Goal: Task Accomplishment & Management: Complete application form

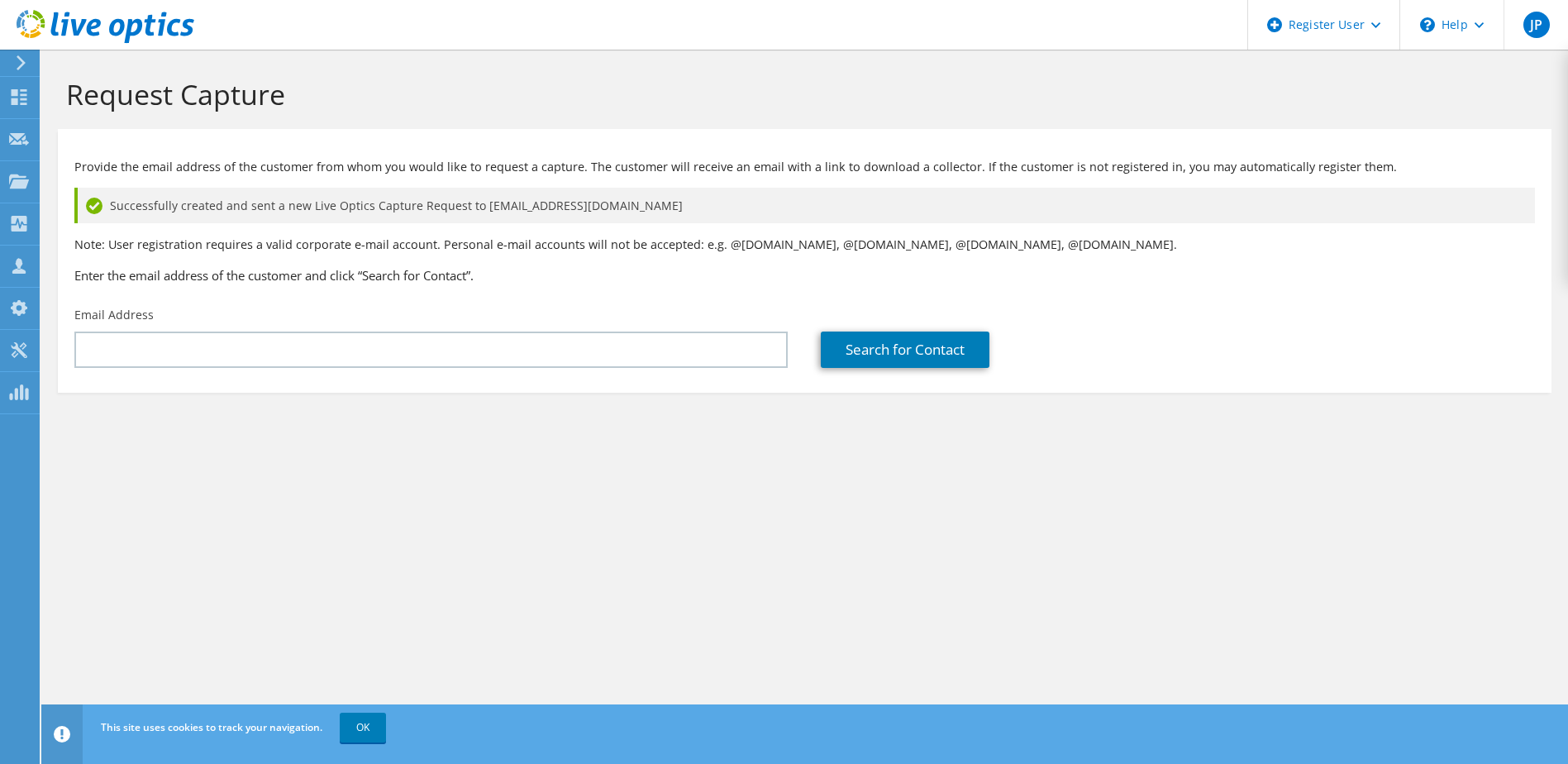
click at [101, 26] on icon at bounding box center [105, 26] width 177 height 34
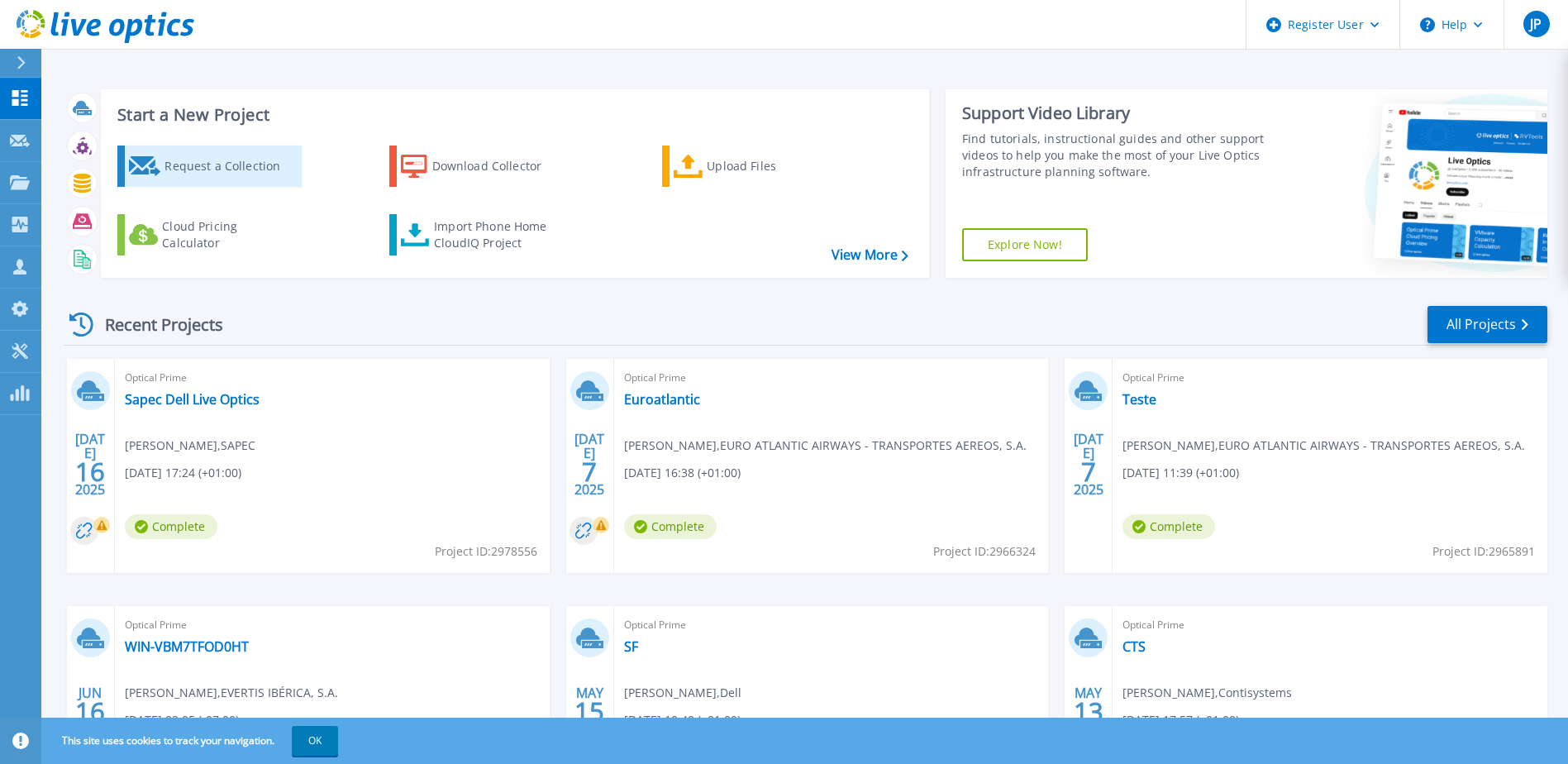
click at [195, 165] on div "Request a Collection" at bounding box center [230, 166] width 132 height 33
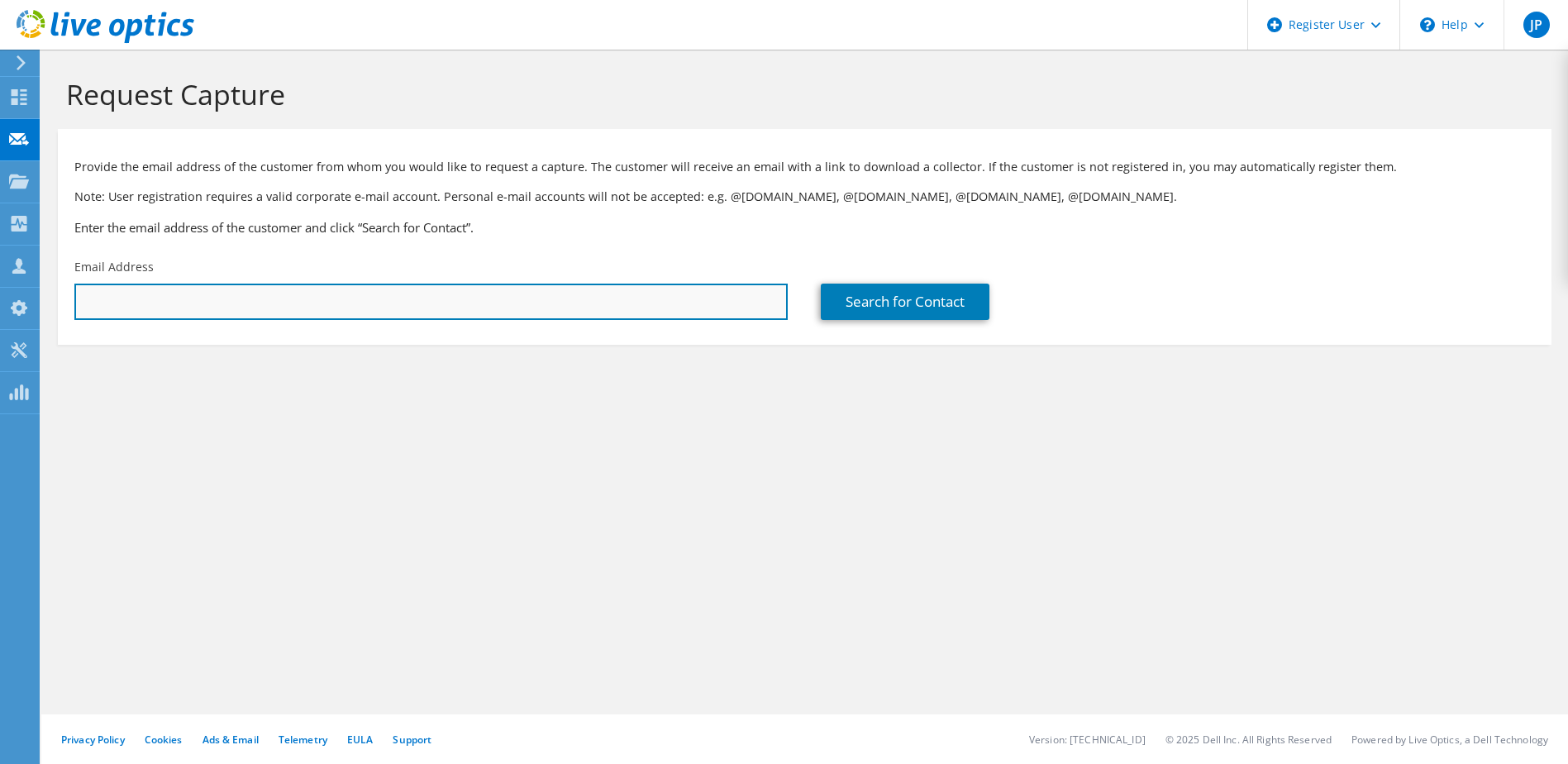
click at [307, 298] on input "text" at bounding box center [431, 302] width 714 height 37
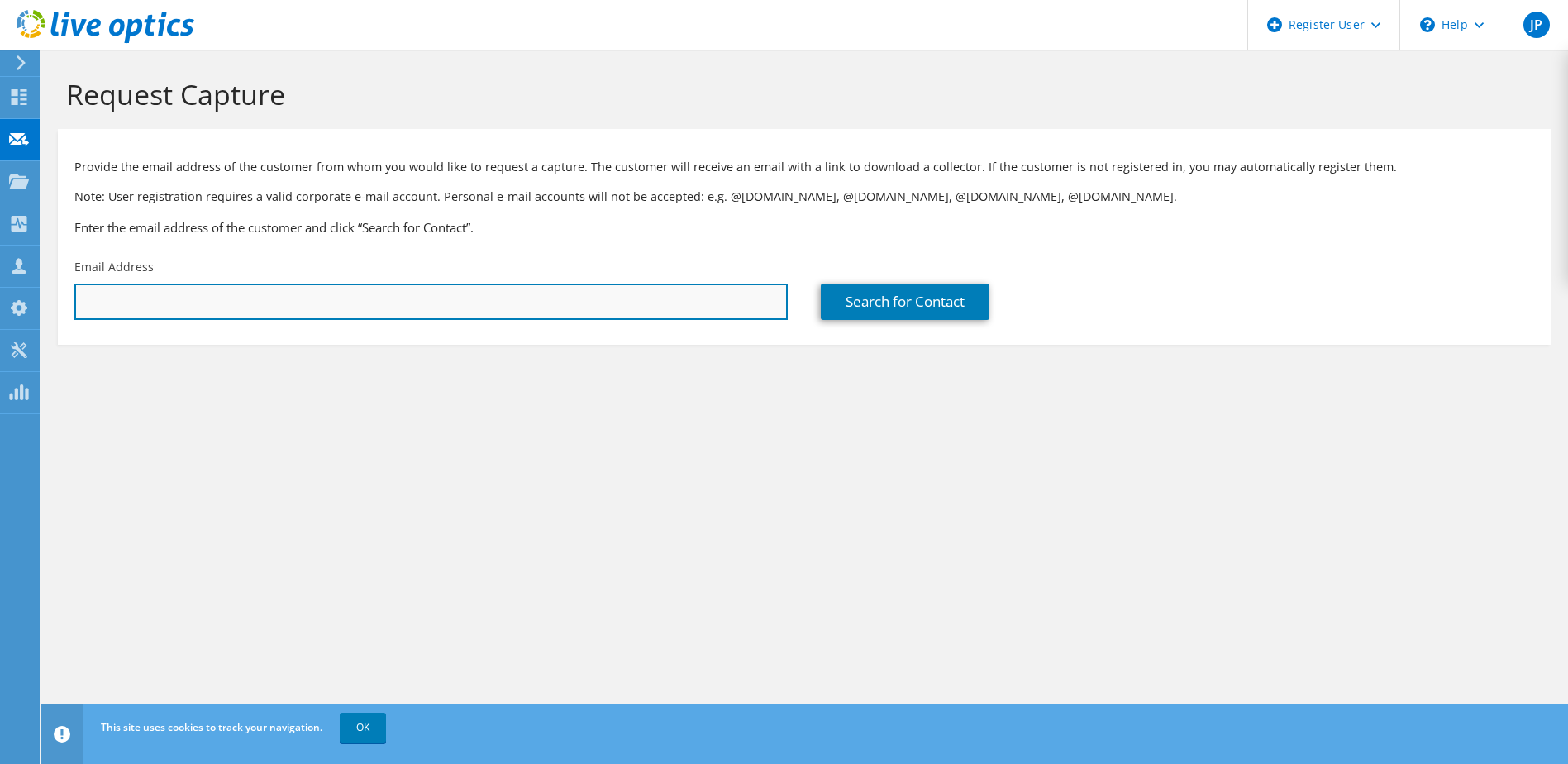
paste input "suporte.ti@gelpeixe.pt"
type input "suporte.ti@gelpeixe.pt"
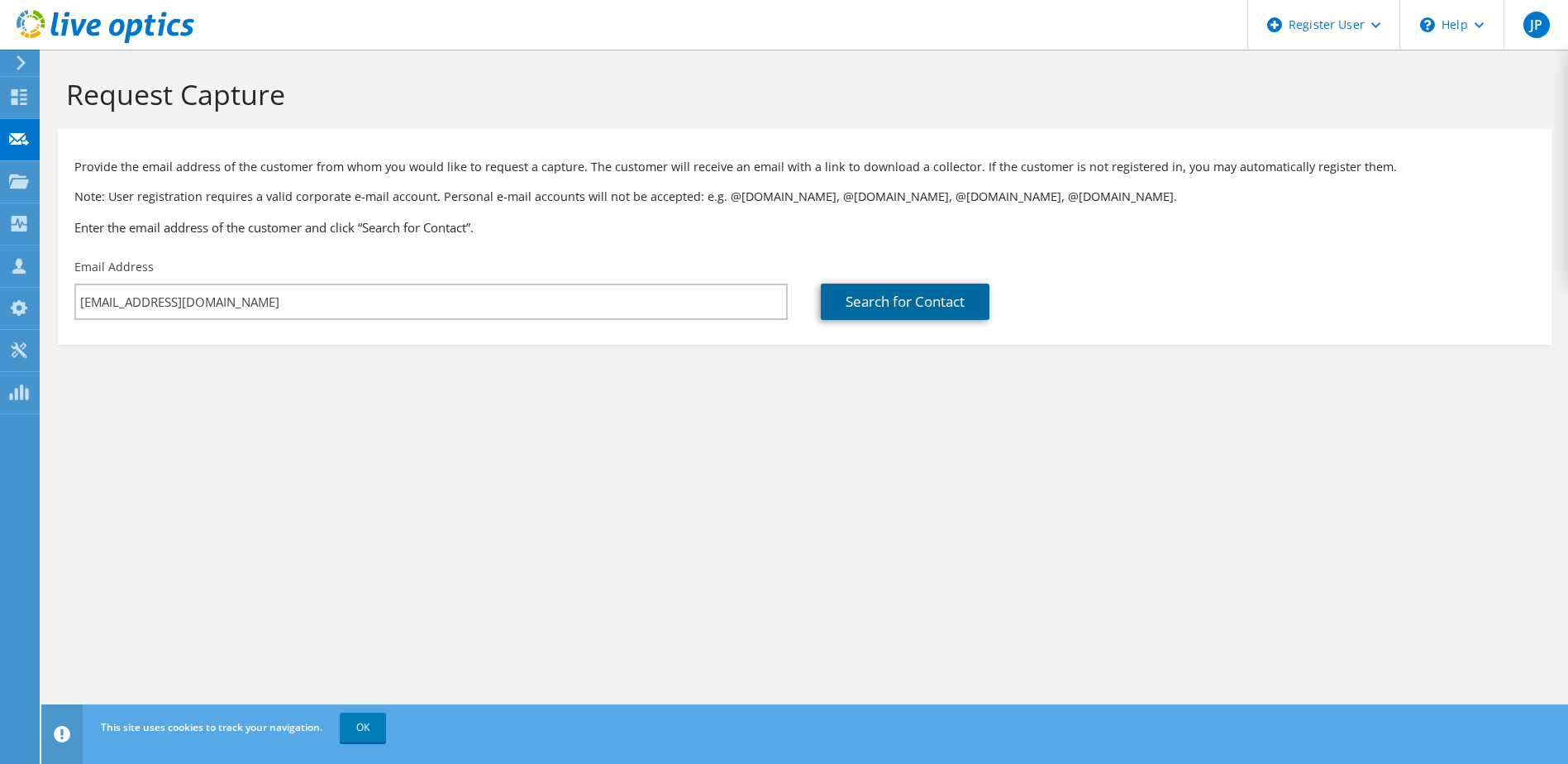
click at [912, 294] on link "Search for Contact" at bounding box center [905, 302] width 169 height 37
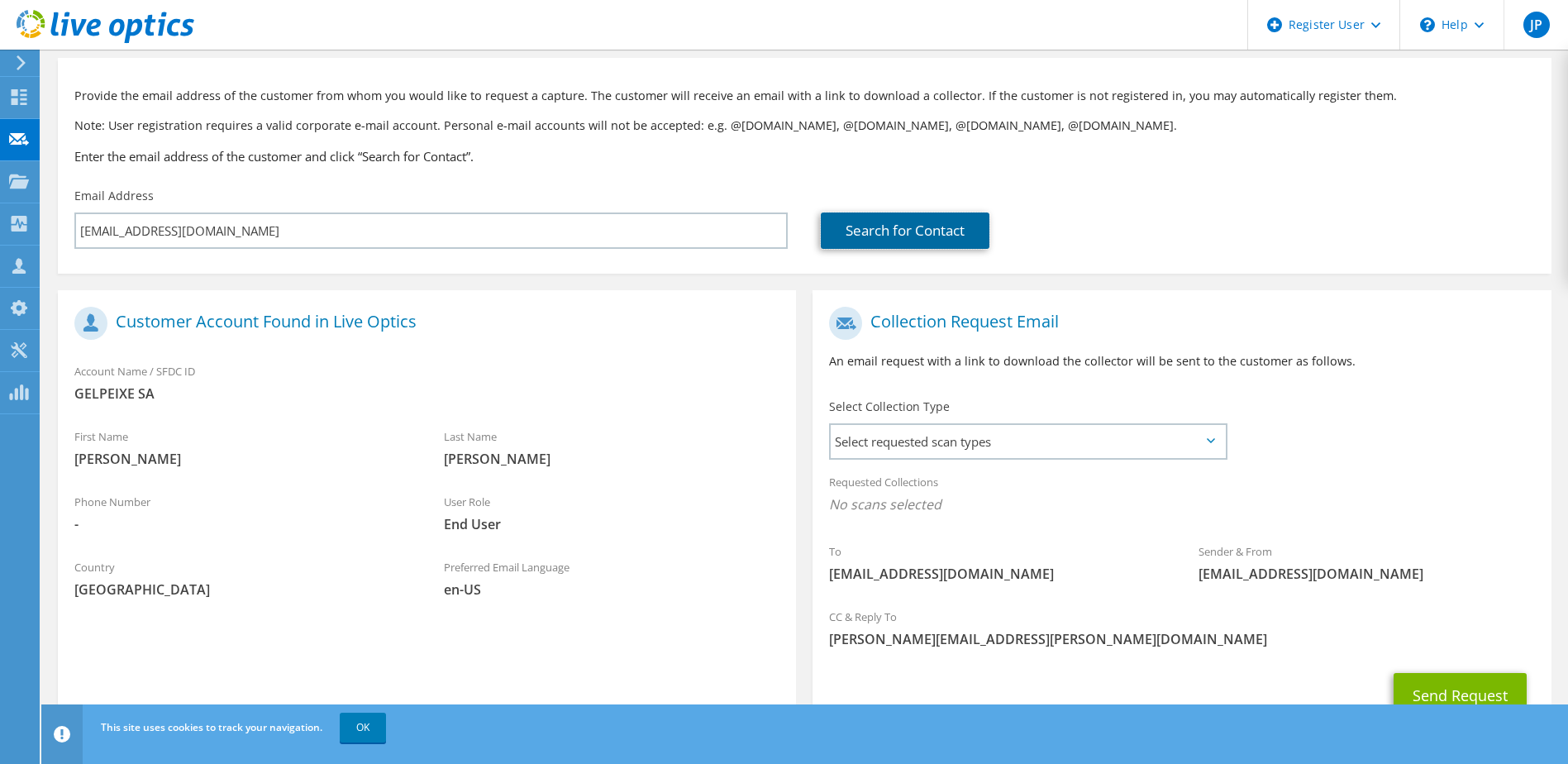
scroll to position [141, 0]
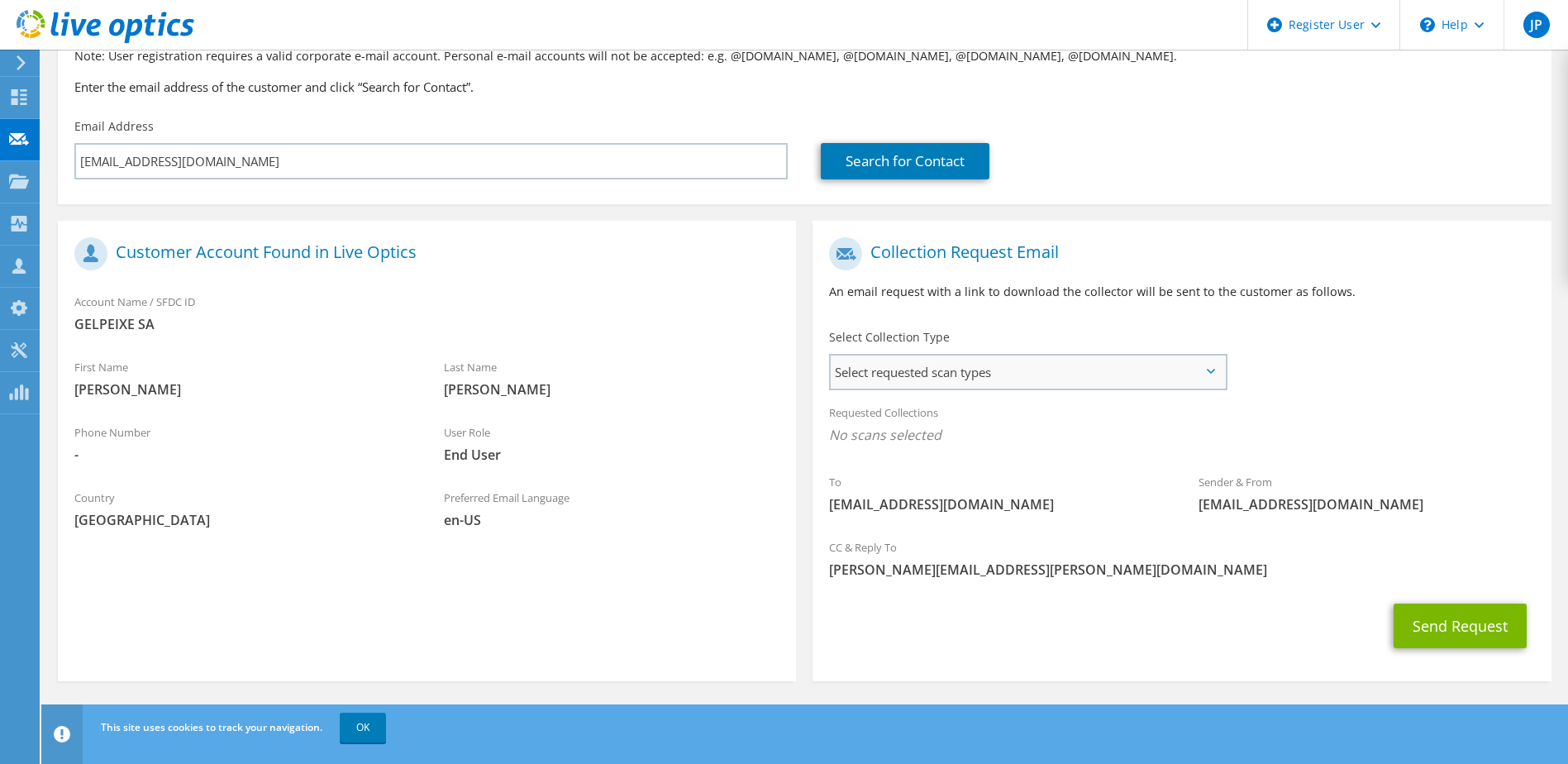
click at [993, 369] on span "Select requested scan types" at bounding box center [1028, 372] width 393 height 33
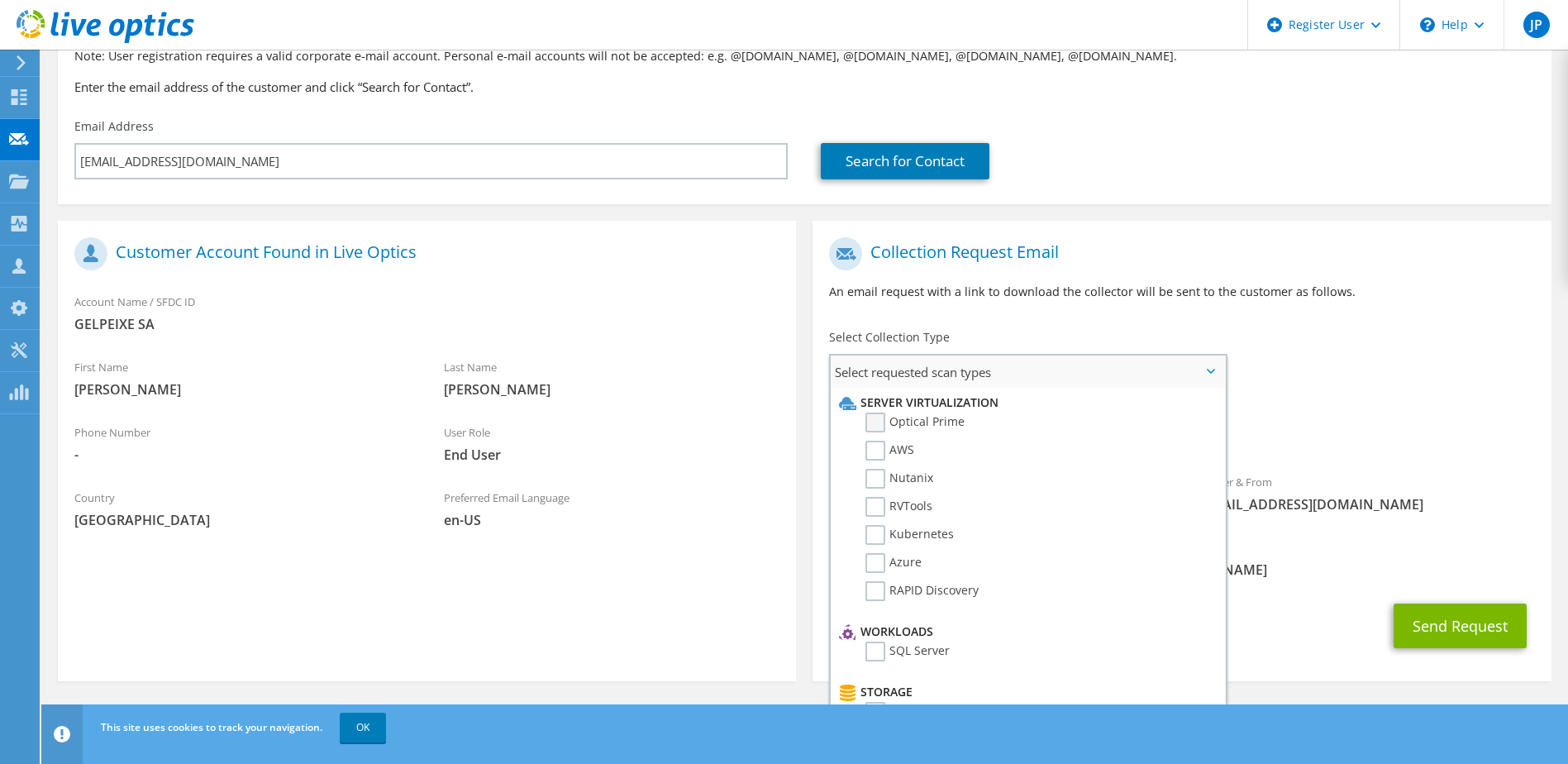
click at [941, 425] on label "Optical Prime" at bounding box center [915, 423] width 99 height 20
click at [0, 0] on input "Optical Prime" at bounding box center [0, 0] width 0 height 0
click at [899, 444] on label "AWS" at bounding box center [890, 450] width 49 height 20
click at [0, 0] on input "AWS" at bounding box center [0, 0] width 0 height 0
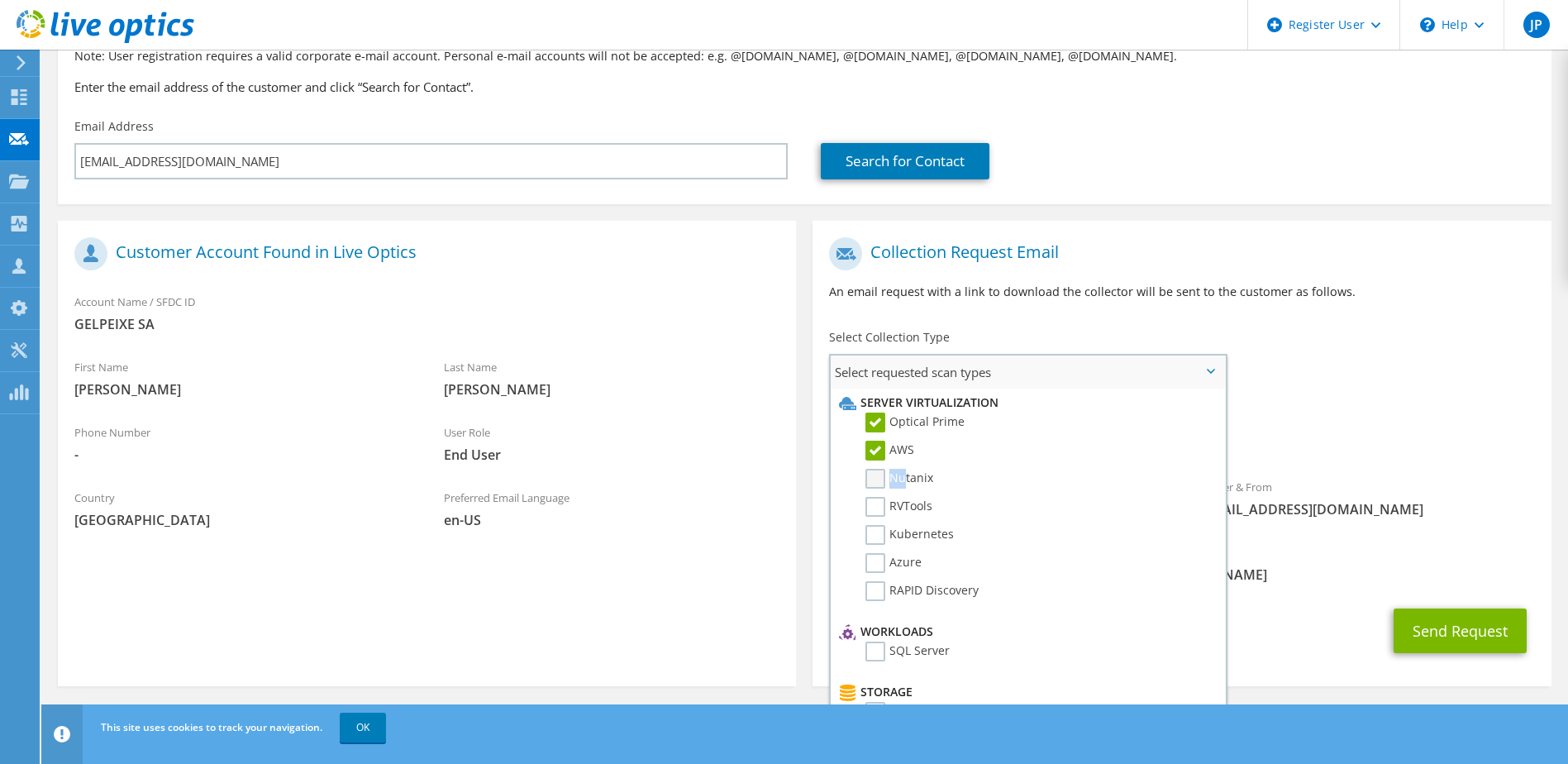
click at [903, 470] on ul "Server Virtualization Optical Prime AWS Nutanix RVTools Kubernetes Azure" at bounding box center [1025, 503] width 381 height 229
drag, startPoint x: 903, startPoint y: 470, endPoint x: 876, endPoint y: 501, distance: 41.1
click at [878, 481] on label "Nutanix" at bounding box center [900, 478] width 68 height 20
click at [0, 0] on input "Nutanix" at bounding box center [0, 0] width 0 height 0
click at [876, 507] on label "RVTools" at bounding box center [899, 506] width 67 height 20
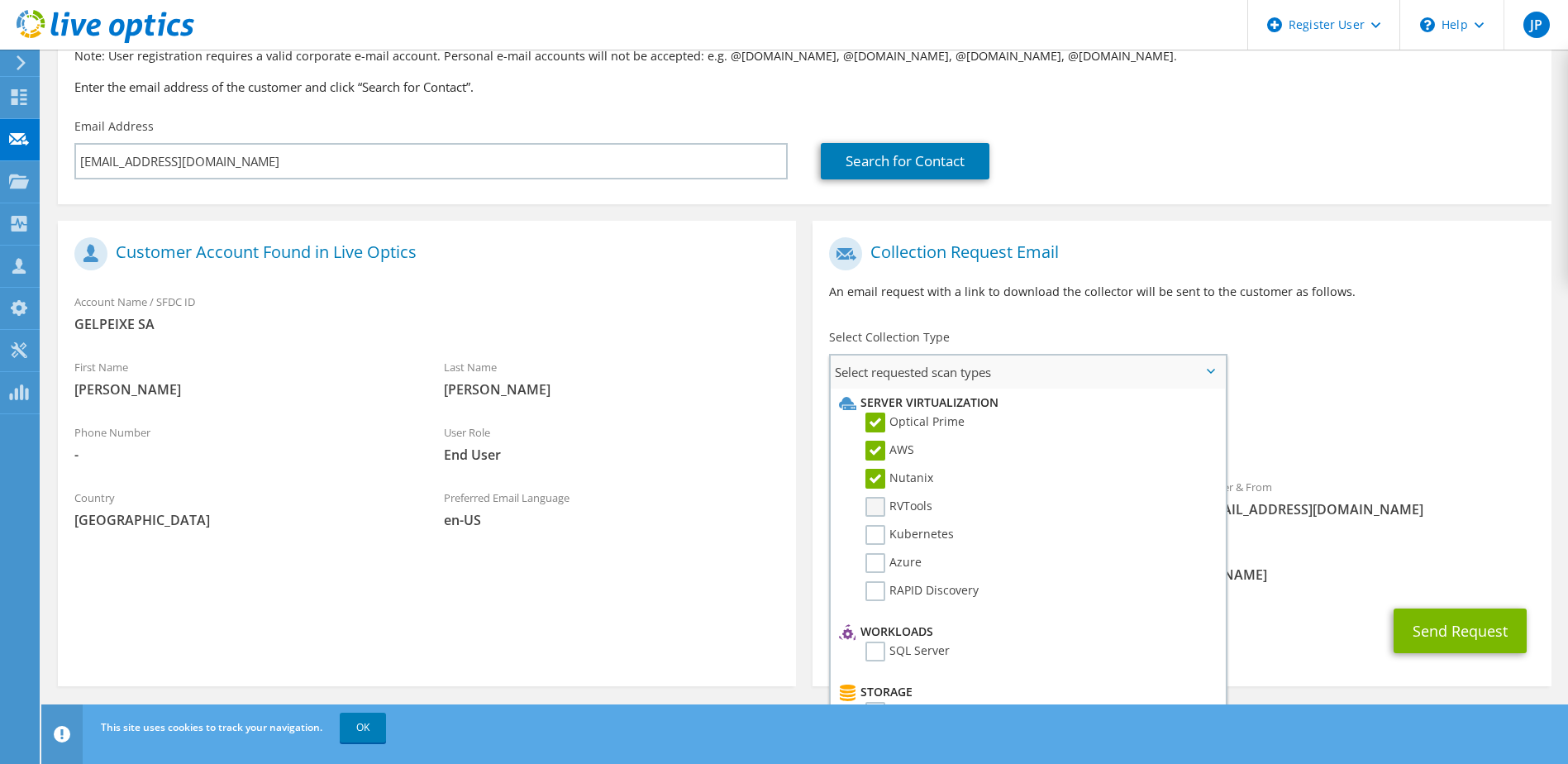
click at [0, 0] on input "RVTools" at bounding box center [0, 0] width 0 height 0
click at [873, 534] on label "Kubernetes" at bounding box center [910, 534] width 89 height 20
click at [0, 0] on input "Kubernetes" at bounding box center [0, 0] width 0 height 0
click at [874, 548] on li "Kubernetes" at bounding box center [1025, 538] width 381 height 28
click at [871, 563] on label "Azure" at bounding box center [894, 562] width 56 height 20
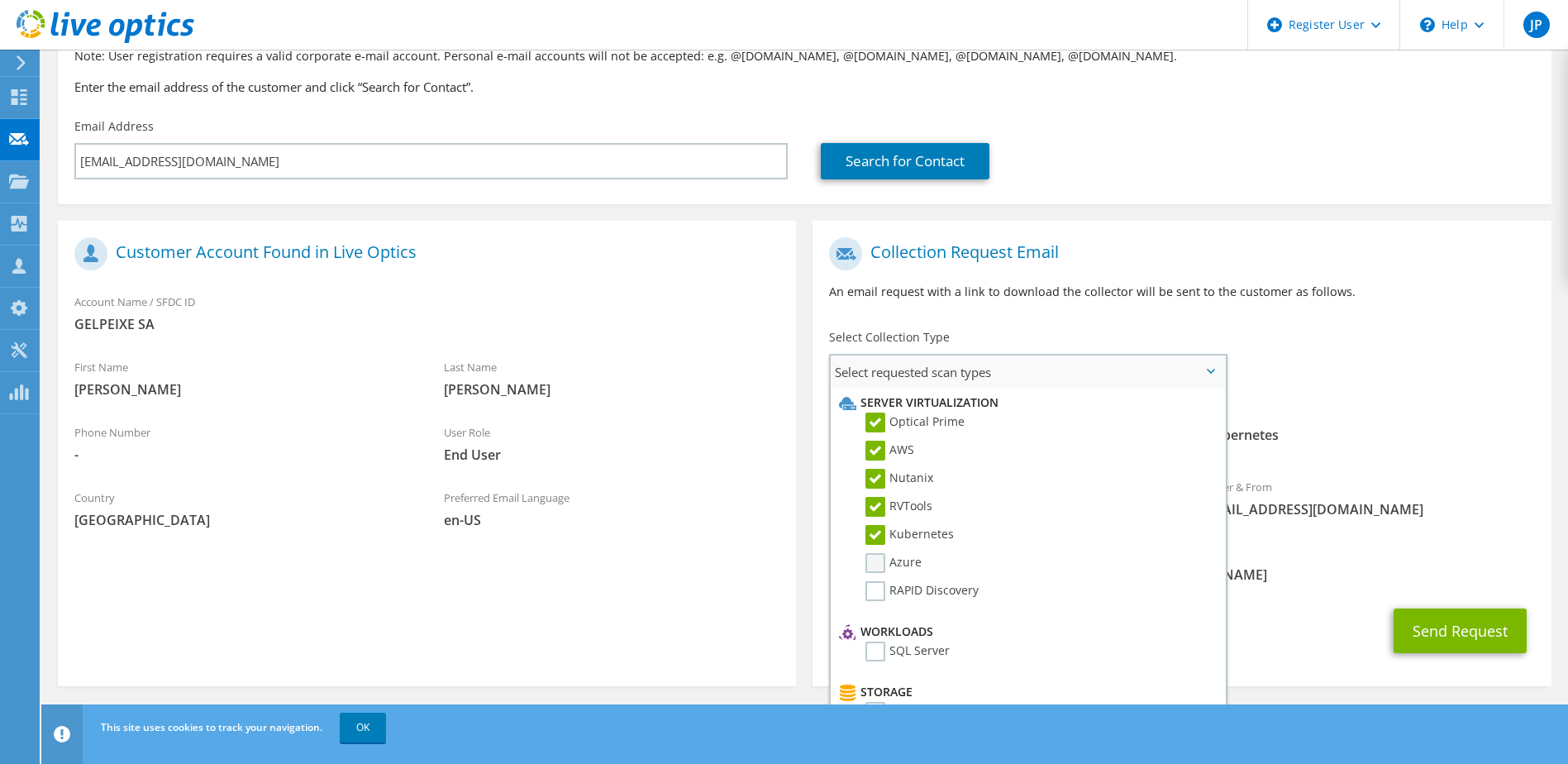
click at [0, 0] on input "Azure" at bounding box center [0, 0] width 0 height 0
click at [870, 605] on li "RAPID Discovery" at bounding box center [1025, 595] width 381 height 28
click at [870, 595] on label "RAPID Discovery" at bounding box center [922, 591] width 113 height 20
click at [0, 0] on input "RAPID Discovery" at bounding box center [0, 0] width 0 height 0
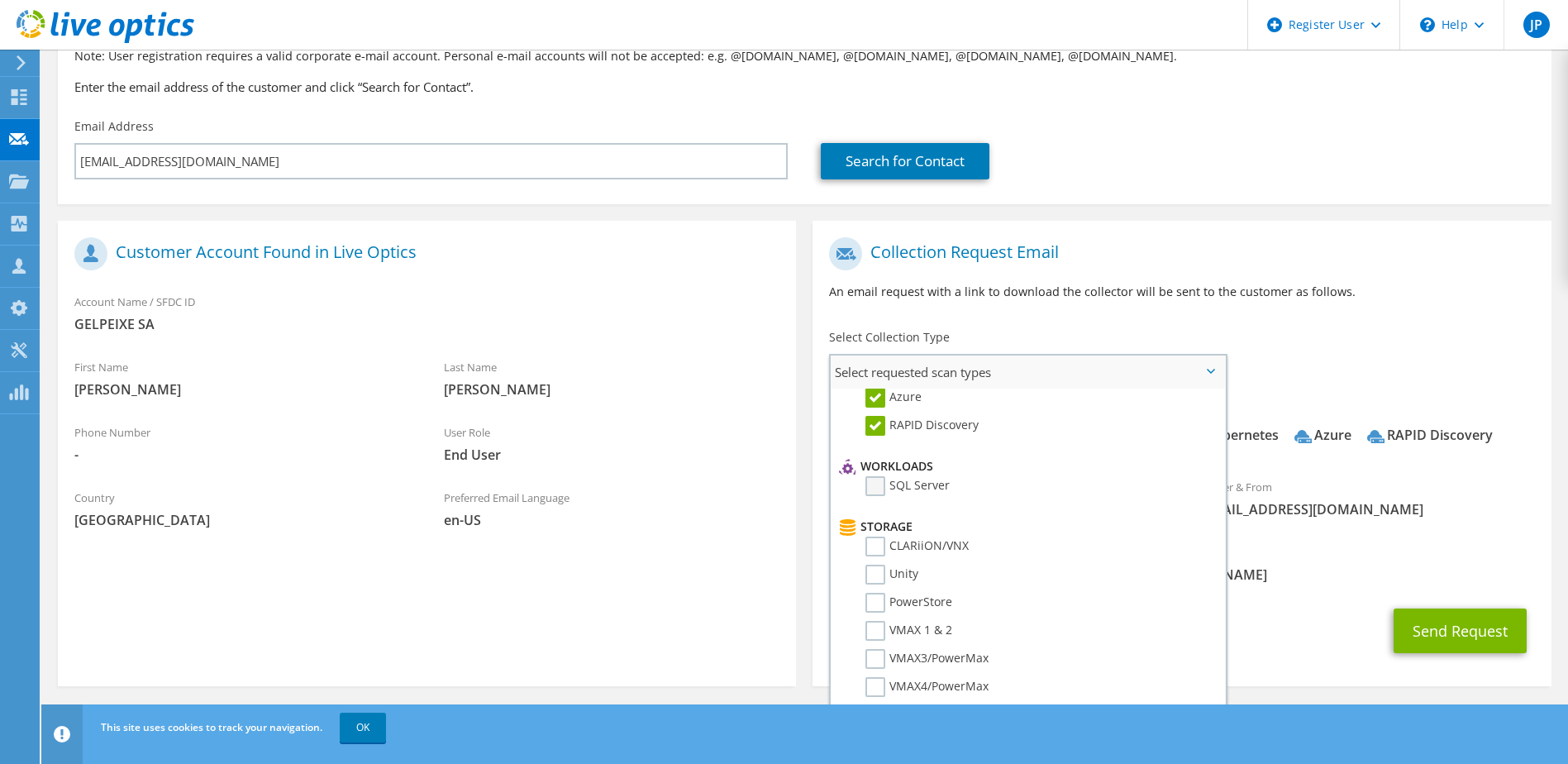
click at [870, 489] on label "SQL Server" at bounding box center [907, 486] width 84 height 20
click at [0, 0] on input "SQL Server" at bounding box center [0, 0] width 0 height 0
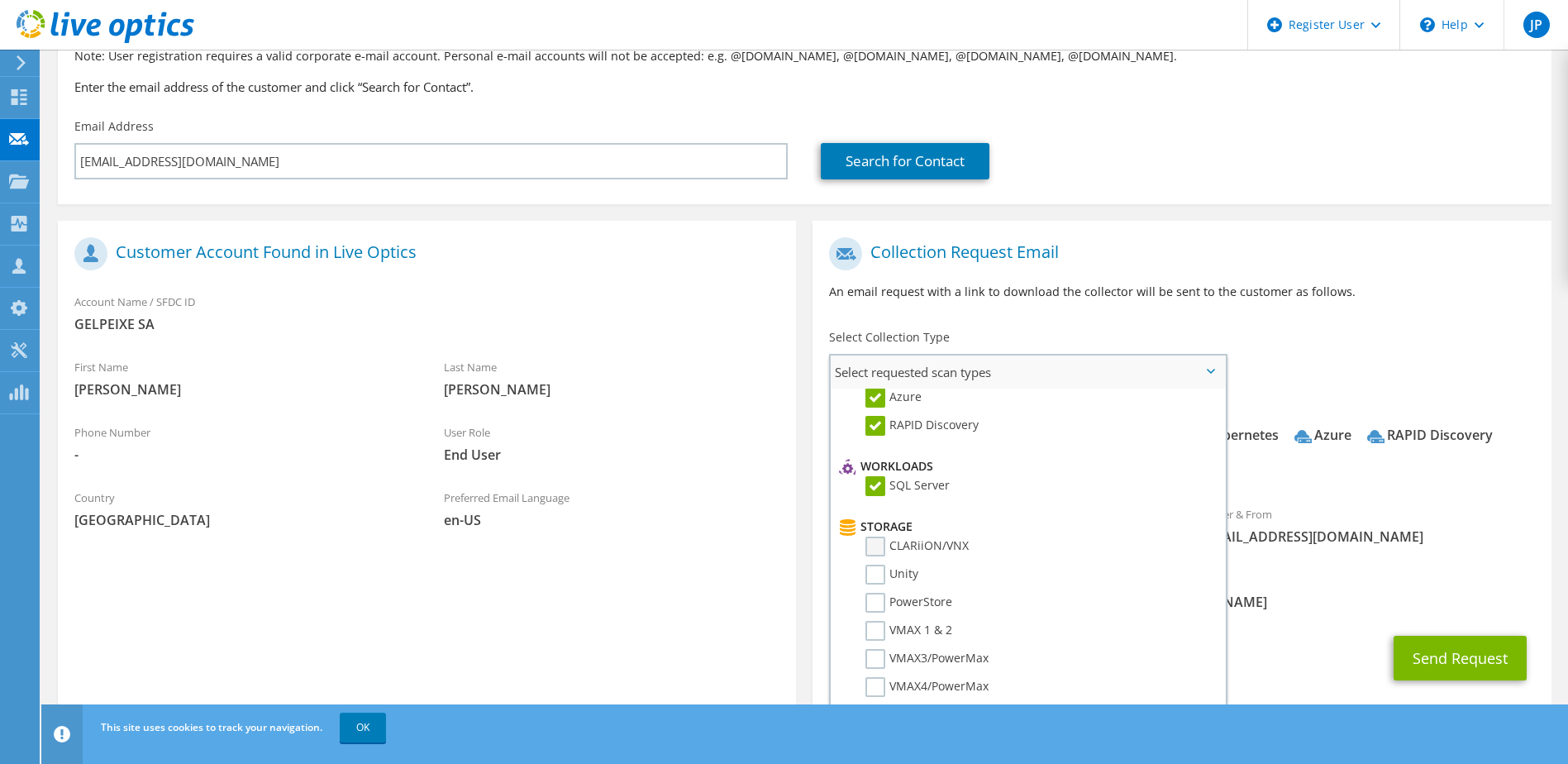
click at [870, 547] on label "CLARiiON/VNX" at bounding box center [917, 546] width 103 height 20
click at [0, 0] on input "CLARiiON/VNX" at bounding box center [0, 0] width 0 height 0
click at [878, 576] on label "Unity" at bounding box center [892, 574] width 53 height 20
click at [0, 0] on input "Unity" at bounding box center [0, 0] width 0 height 0
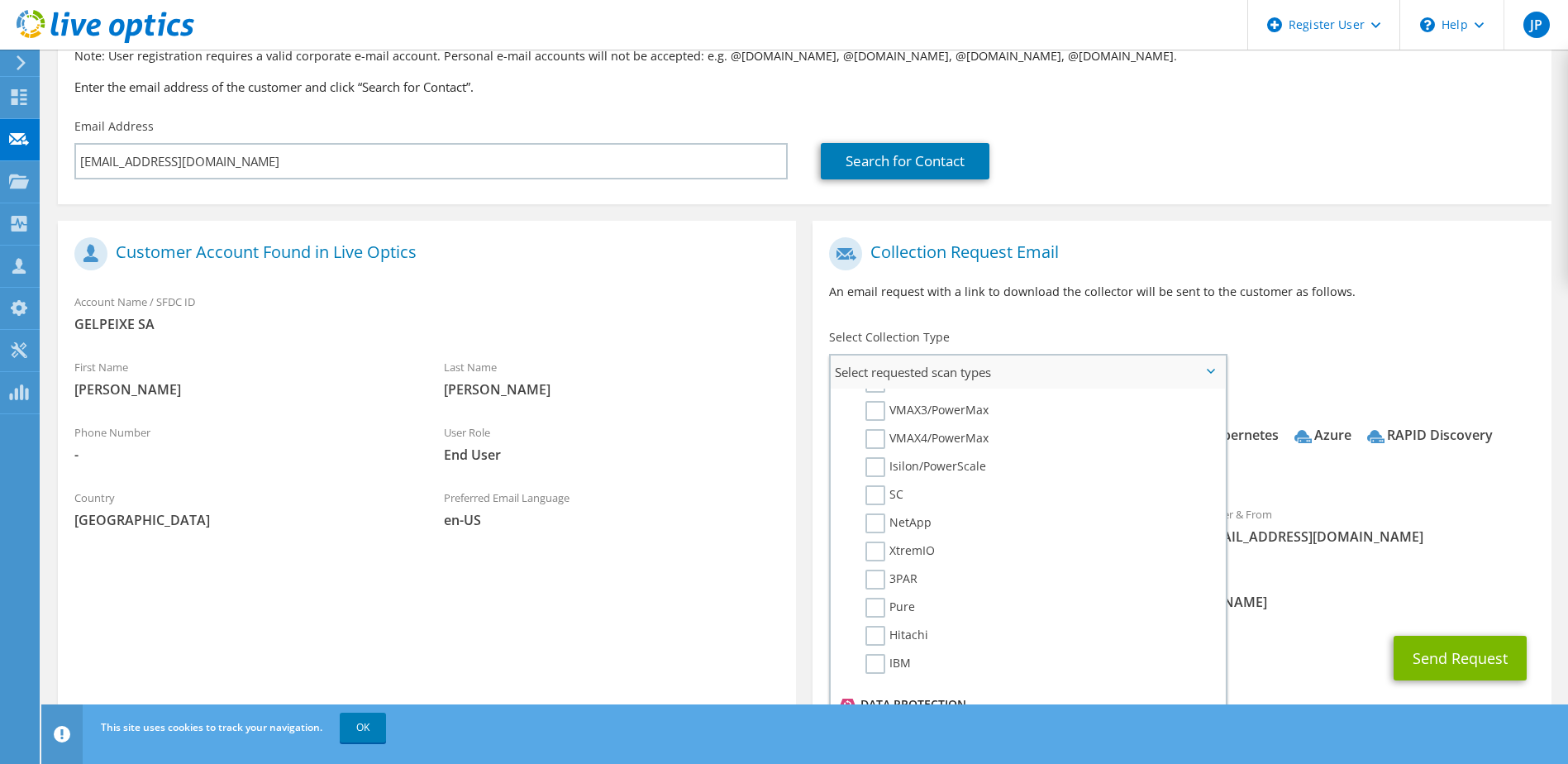
scroll to position [331, 0]
click at [883, 437] on label "PowerStore" at bounding box center [909, 437] width 87 height 20
click at [0, 0] on input "PowerStore" at bounding box center [0, 0] width 0 height 0
click at [872, 460] on label "VMAX 1 & 2" at bounding box center [909, 465] width 87 height 20
click at [0, 0] on input "VMAX 1 & 2" at bounding box center [0, 0] width 0 height 0
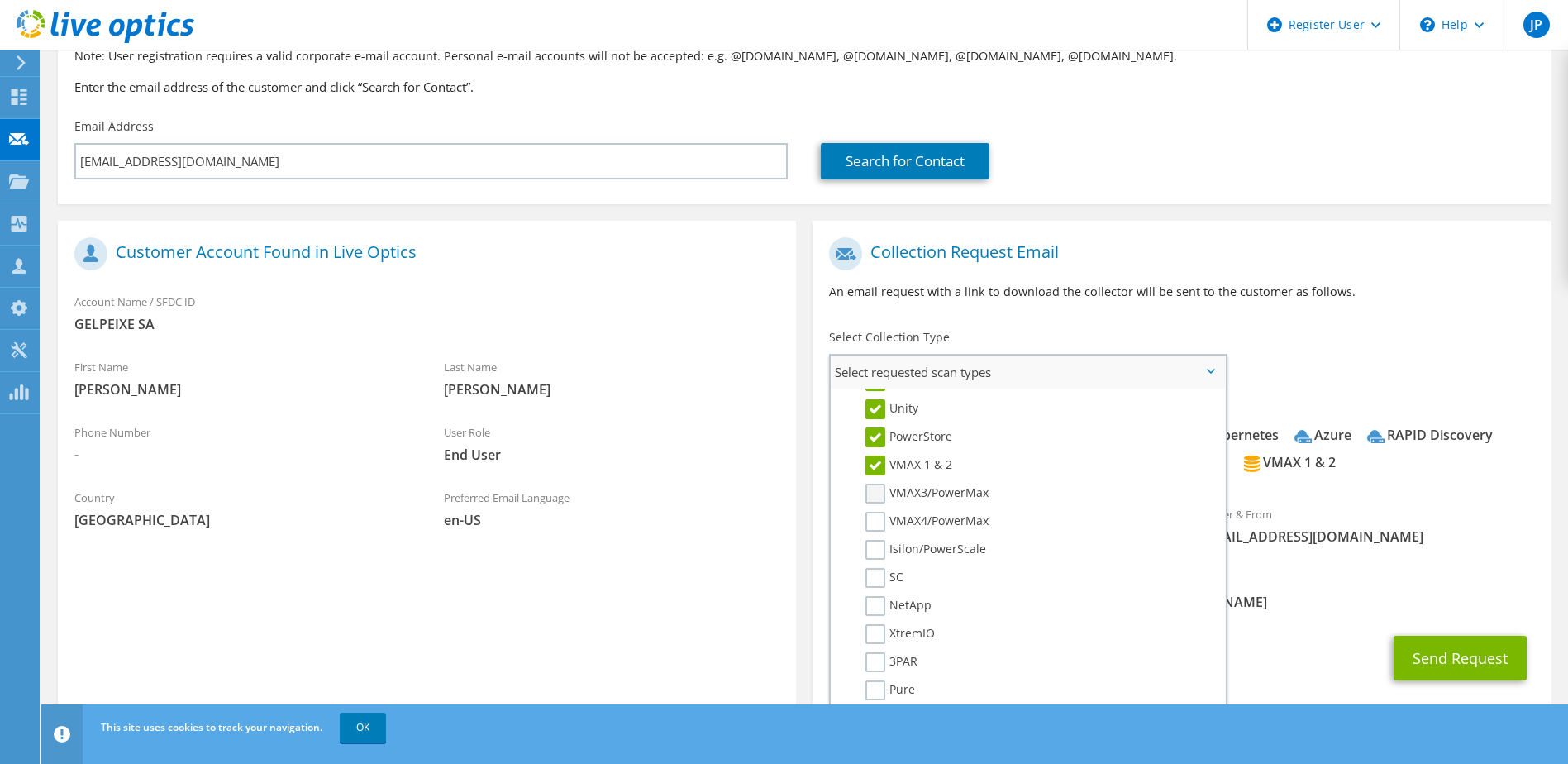
click at [872, 501] on label "VMAX3/PowerMax" at bounding box center [928, 493] width 123 height 20
click at [0, 0] on input "VMAX3/PowerMax" at bounding box center [0, 0] width 0 height 0
drag, startPoint x: 872, startPoint y: 519, endPoint x: 873, endPoint y: 537, distance: 18.0
click at [872, 520] on label "VMAX4/PowerMax" at bounding box center [928, 522] width 123 height 20
click at [0, 0] on input "VMAX4/PowerMax" at bounding box center [0, 0] width 0 height 0
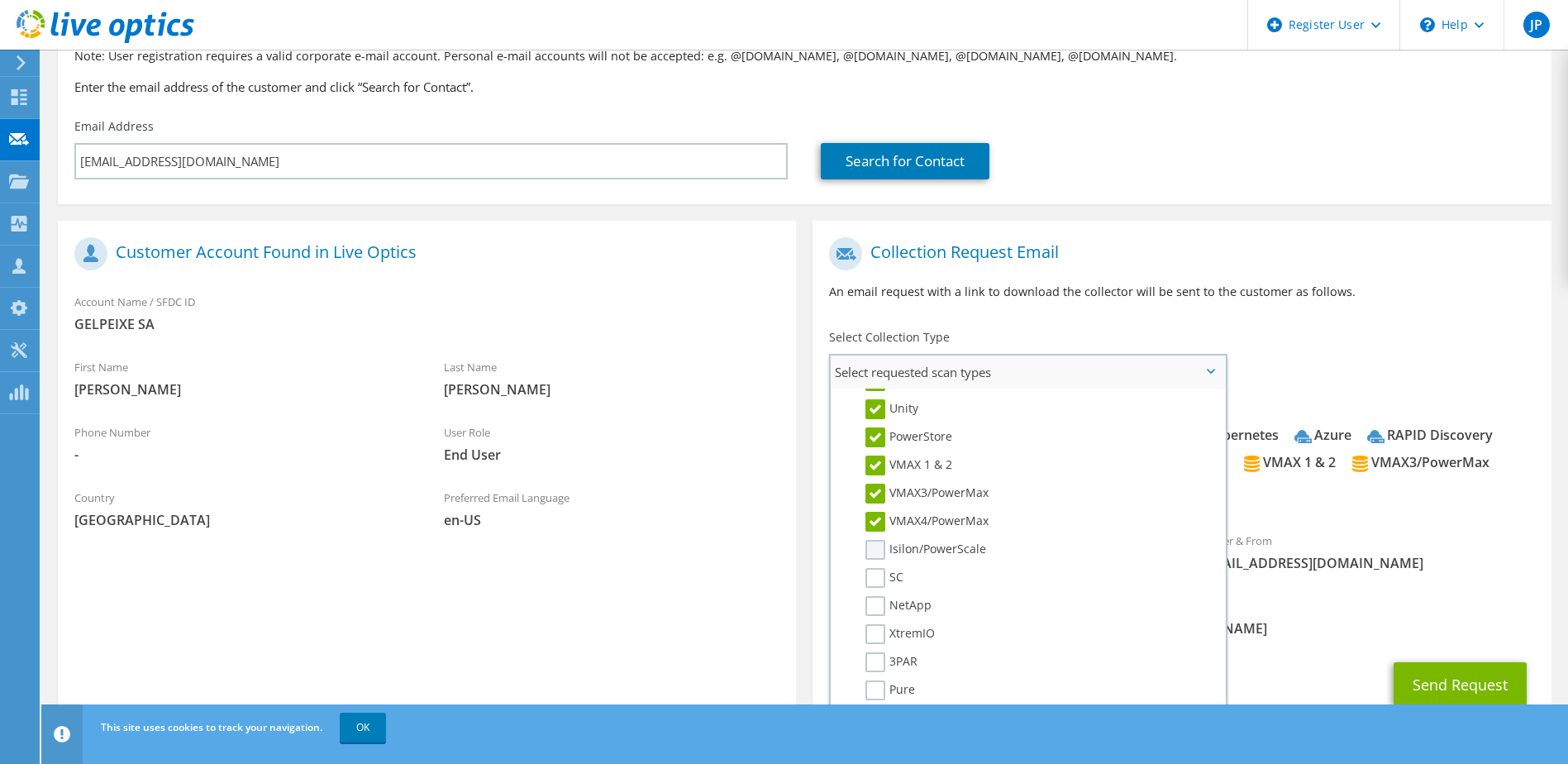
click at [875, 552] on label "Isilon/PowerScale" at bounding box center [926, 550] width 121 height 20
click at [0, 0] on input "Isilon/PowerScale" at bounding box center [0, 0] width 0 height 0
click at [875, 571] on label "SC" at bounding box center [884, 578] width 38 height 20
click at [0, 0] on input "SC" at bounding box center [0, 0] width 0 height 0
click at [876, 606] on label "NetApp" at bounding box center [899, 606] width 67 height 20
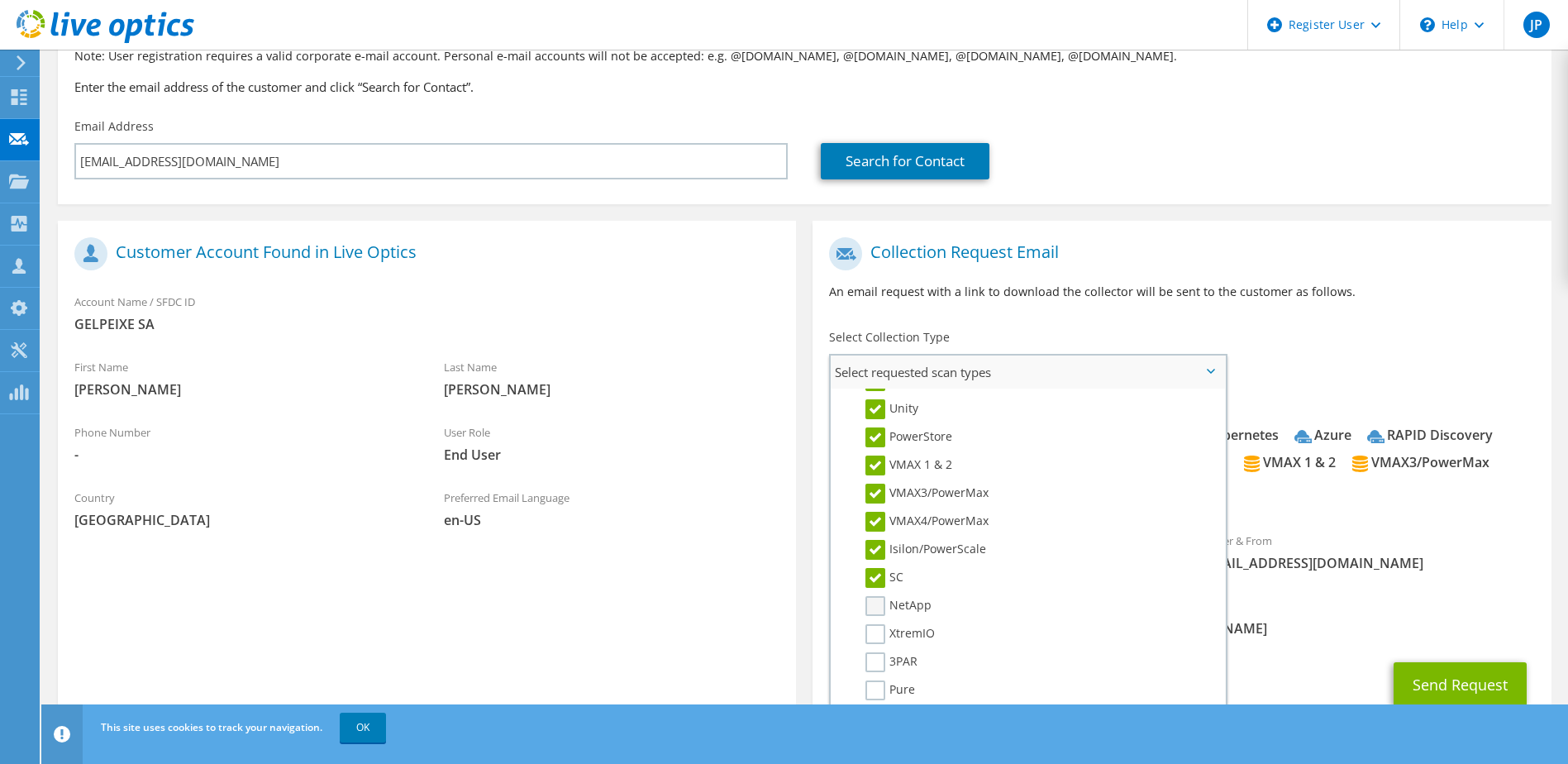
click at [0, 0] on input "NetApp" at bounding box center [0, 0] width 0 height 0
click at [877, 634] on label "XtremIO" at bounding box center [901, 634] width 69 height 20
click at [0, 0] on input "XtremIO" at bounding box center [0, 0] width 0 height 0
click at [882, 579] on label "3PAR" at bounding box center [892, 580] width 52 height 20
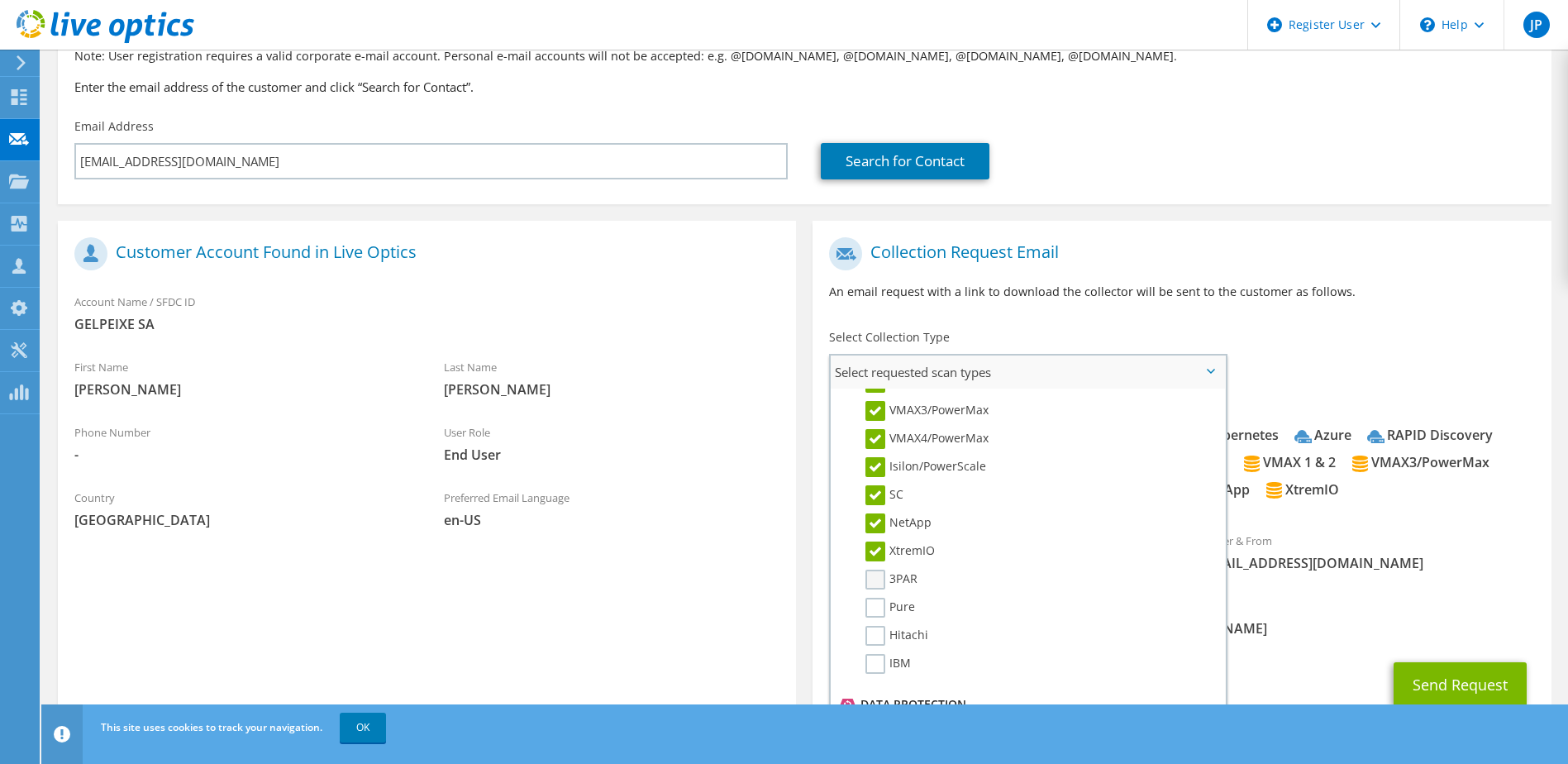
click at [0, 0] on input "3PAR" at bounding box center [0, 0] width 0 height 0
click at [878, 608] on label "Pure" at bounding box center [890, 608] width 49 height 20
click at [0, 0] on input "Pure" at bounding box center [0, 0] width 0 height 0
click at [872, 635] on label "Hitachi" at bounding box center [897, 636] width 63 height 20
click at [0, 0] on input "Hitachi" at bounding box center [0, 0] width 0 height 0
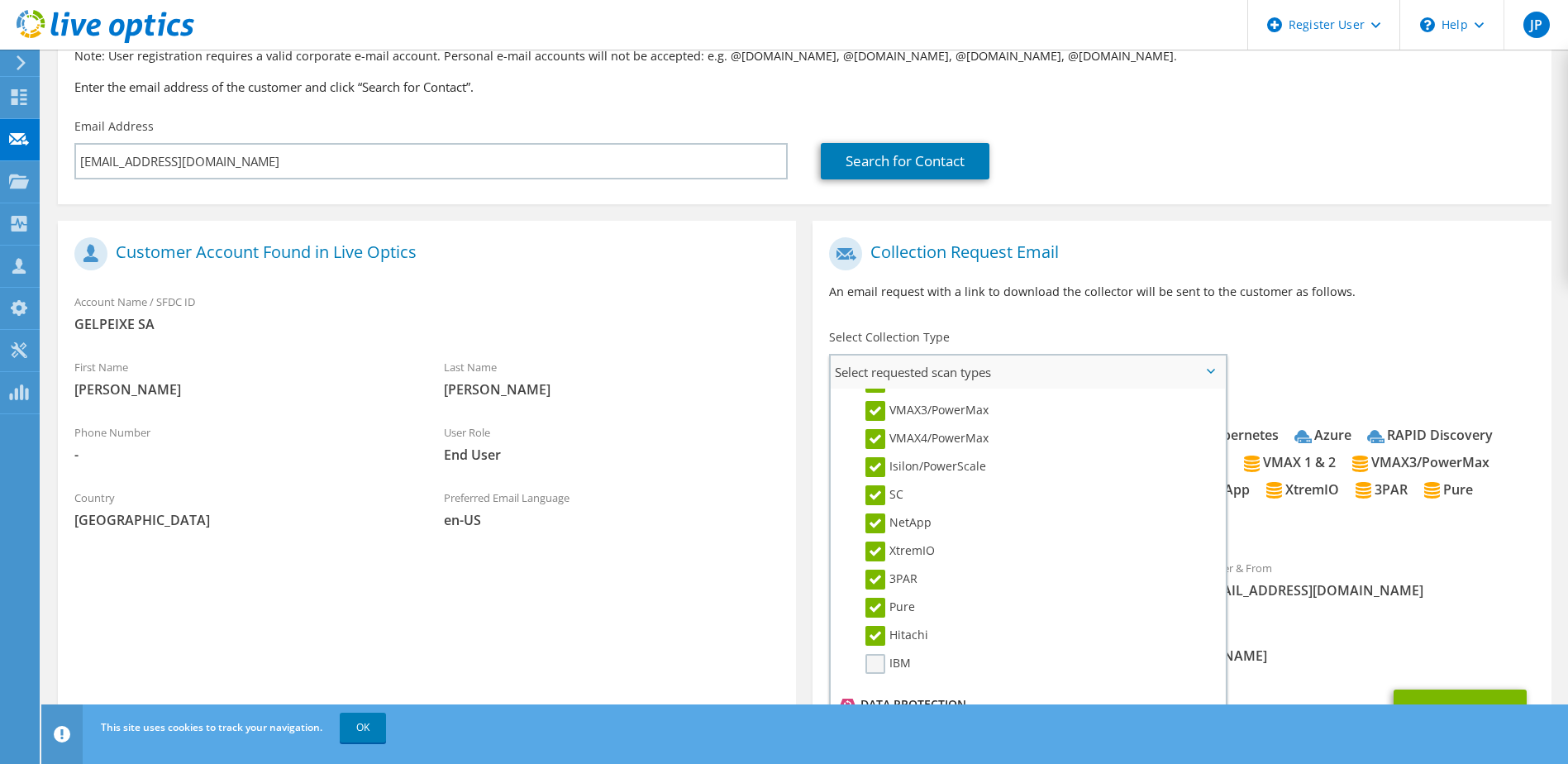
click at [874, 657] on label "IBM" at bounding box center [888, 664] width 45 height 20
click at [0, 0] on input "IBM" at bounding box center [0, 0] width 0 height 0
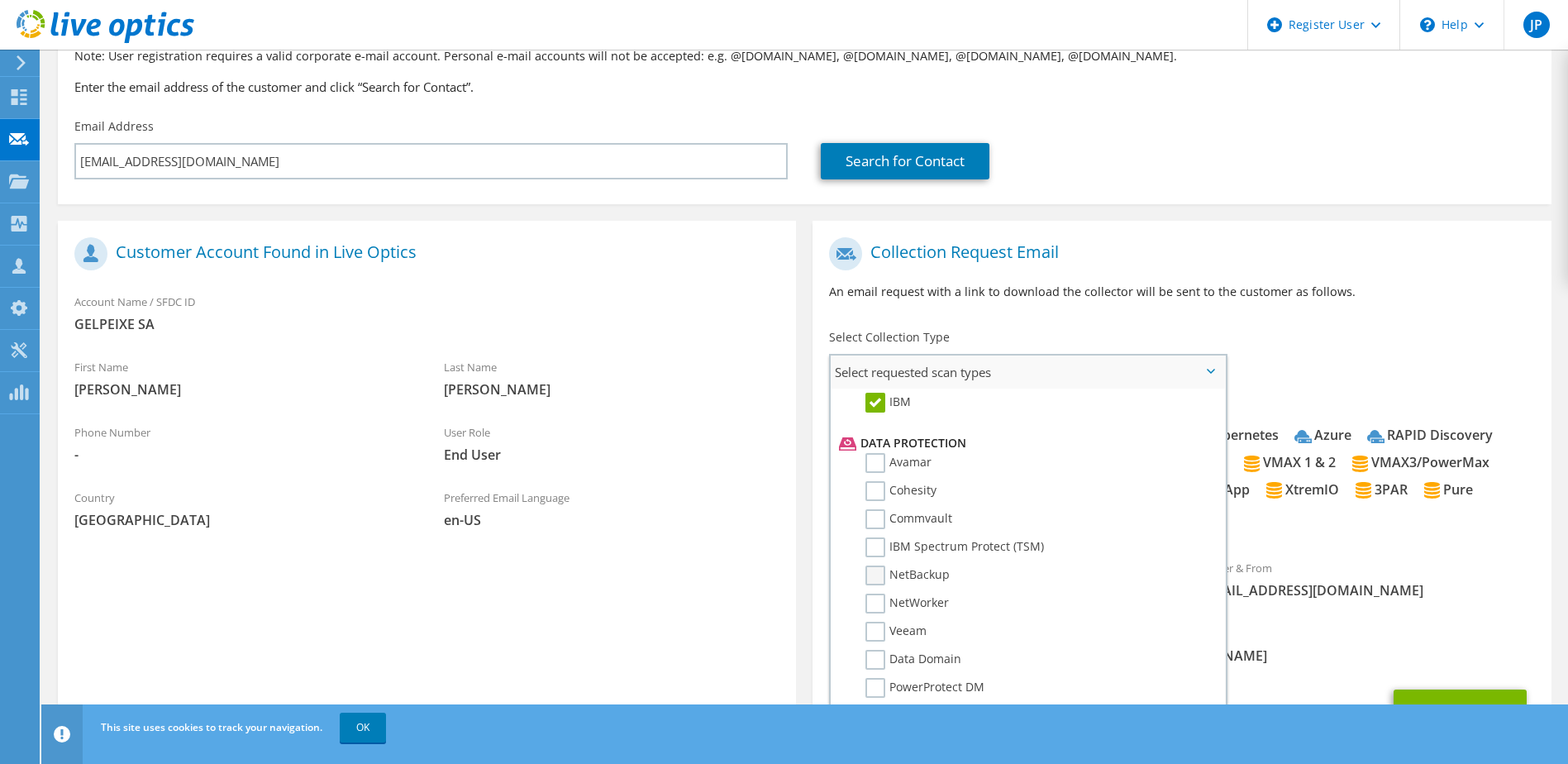
scroll to position [730, 0]
click at [881, 409] on label "Avamar" at bounding box center [899, 407] width 67 height 20
click at [0, 0] on input "Avamar" at bounding box center [0, 0] width 0 height 0
click at [866, 431] on label "Cohesity" at bounding box center [902, 435] width 71 height 20
click at [0, 0] on input "Cohesity" at bounding box center [0, 0] width 0 height 0
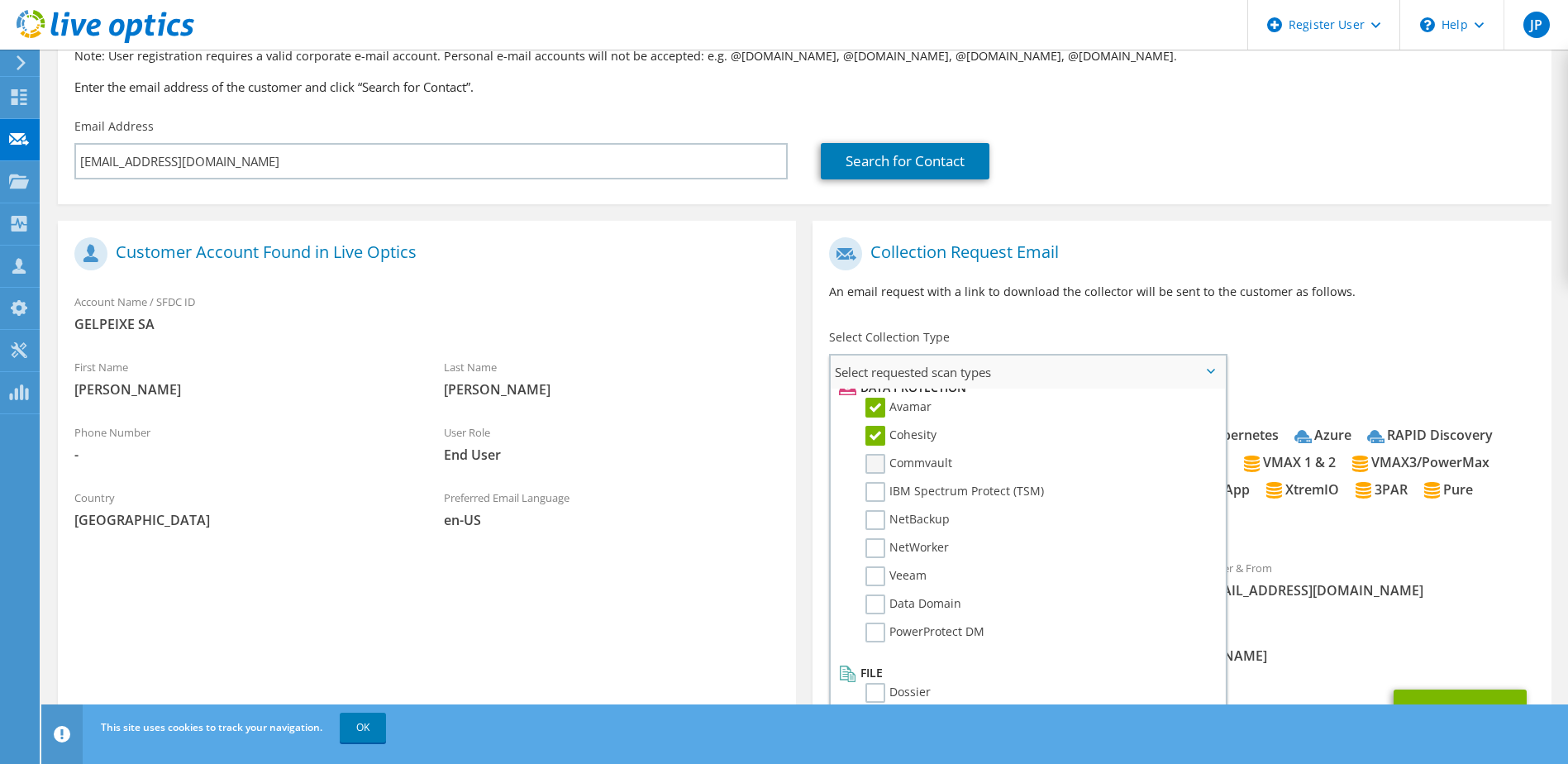
click at [868, 470] on label "Commvault" at bounding box center [909, 464] width 87 height 20
click at [0, 0] on input "Commvault" at bounding box center [0, 0] width 0 height 0
click at [871, 498] on label "IBM Spectrum Protect (TSM)" at bounding box center [955, 492] width 178 height 20
click at [0, 0] on input "IBM Spectrum Protect (TSM)" at bounding box center [0, 0] width 0 height 0
click at [877, 519] on label "NetBackup" at bounding box center [907, 520] width 84 height 20
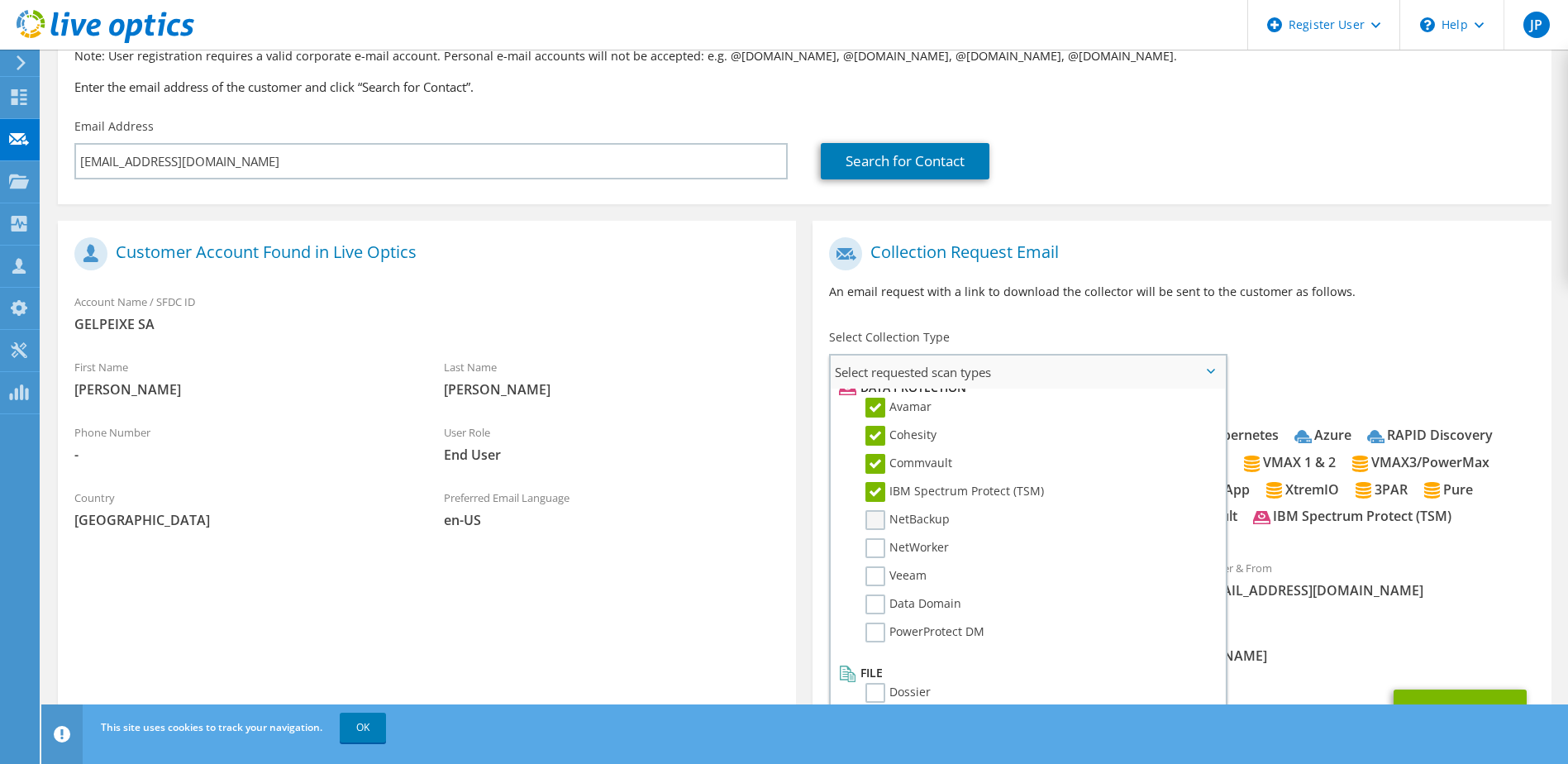
click at [0, 0] on input "NetBackup" at bounding box center [0, 0] width 0 height 0
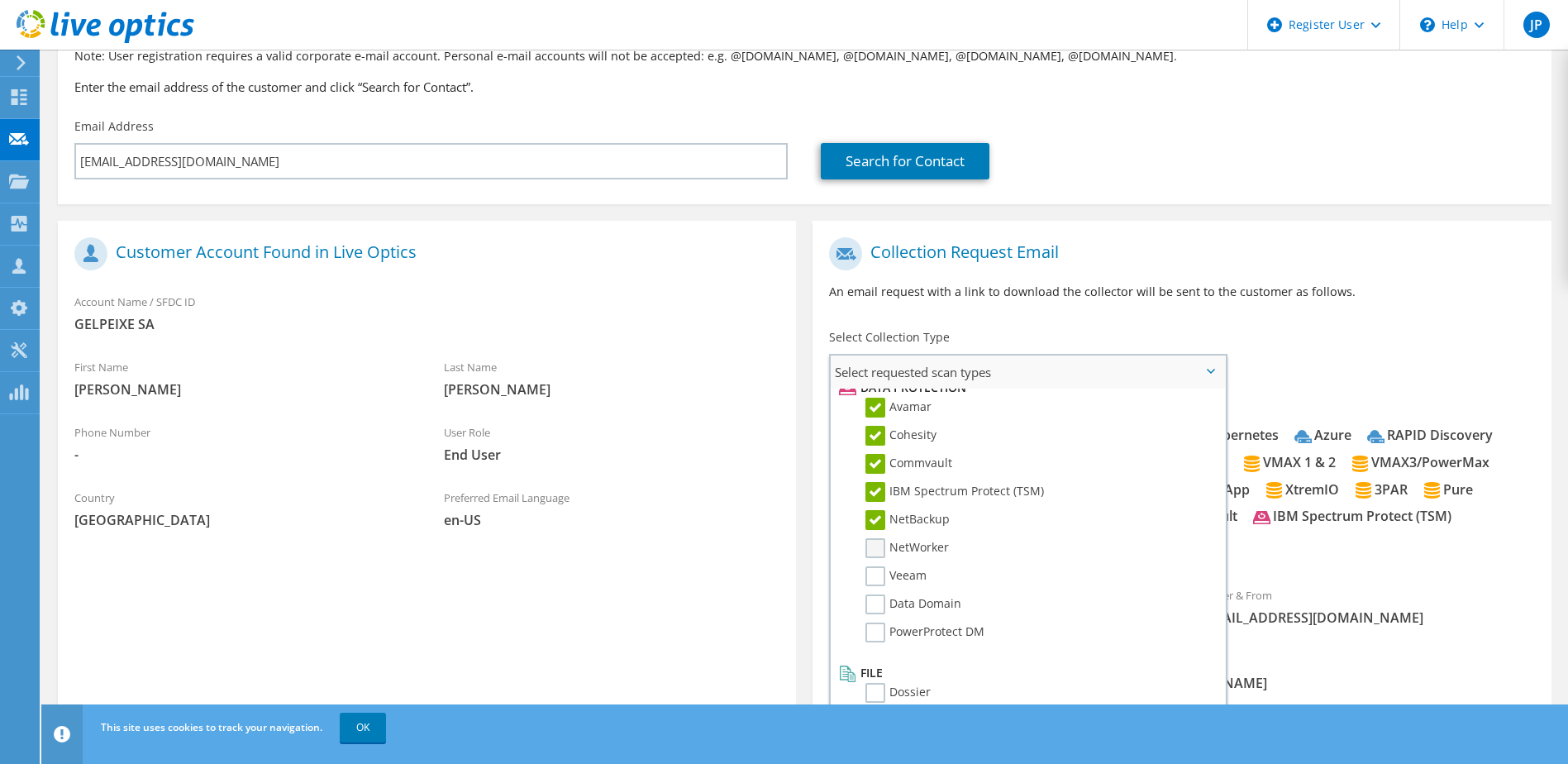
click at [873, 545] on label "NetWorker" at bounding box center [907, 548] width 84 height 20
click at [0, 0] on input "NetWorker" at bounding box center [0, 0] width 0 height 0
click at [873, 575] on label "Veeam" at bounding box center [896, 576] width 61 height 20
click at [0, 0] on input "Veeam" at bounding box center [0, 0] width 0 height 0
click at [878, 600] on label "Data Domain" at bounding box center [913, 604] width 95 height 20
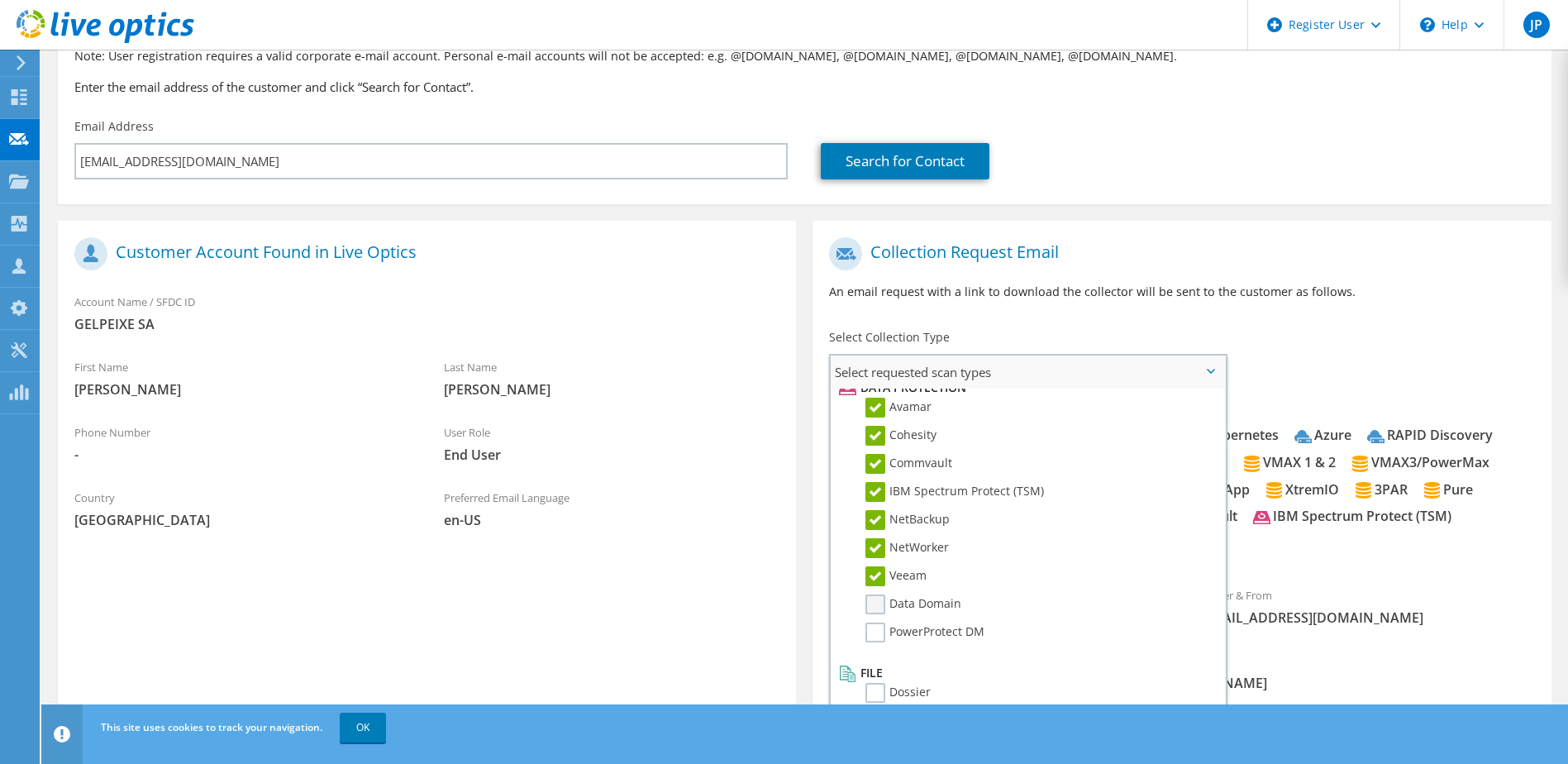
click at [0, 0] on input "Data Domain" at bounding box center [0, 0] width 0 height 0
click at [878, 634] on label "PowerProtect DM" at bounding box center [925, 632] width 119 height 20
click at [0, 0] on input "PowerProtect DM" at bounding box center [0, 0] width 0 height 0
drag, startPoint x: 872, startPoint y: 686, endPoint x: 887, endPoint y: 646, distance: 42.7
click at [872, 687] on label "Dossier" at bounding box center [899, 693] width 66 height 20
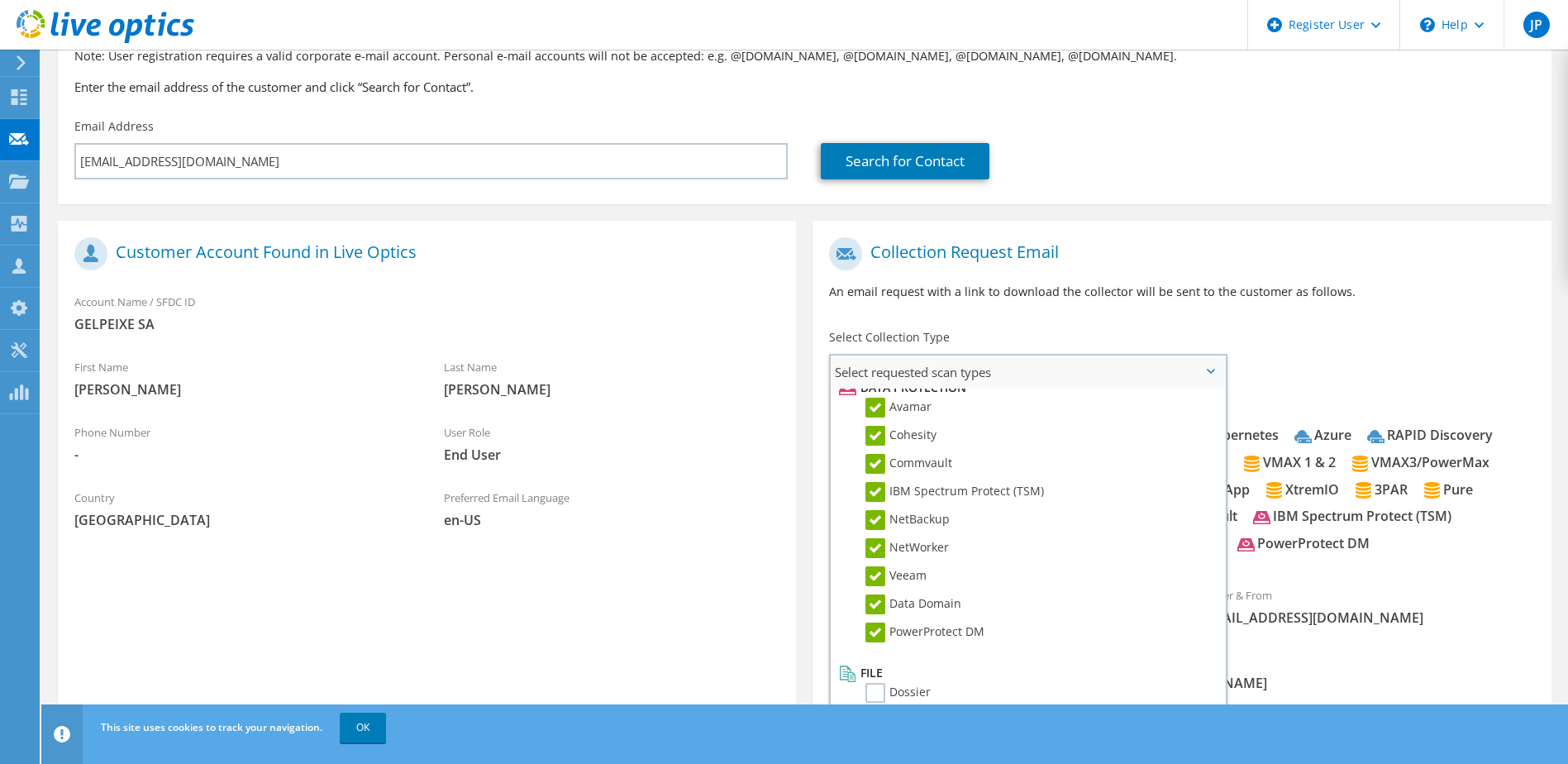
click at [0, 0] on input "Dossier" at bounding box center [0, 0] width 0 height 0
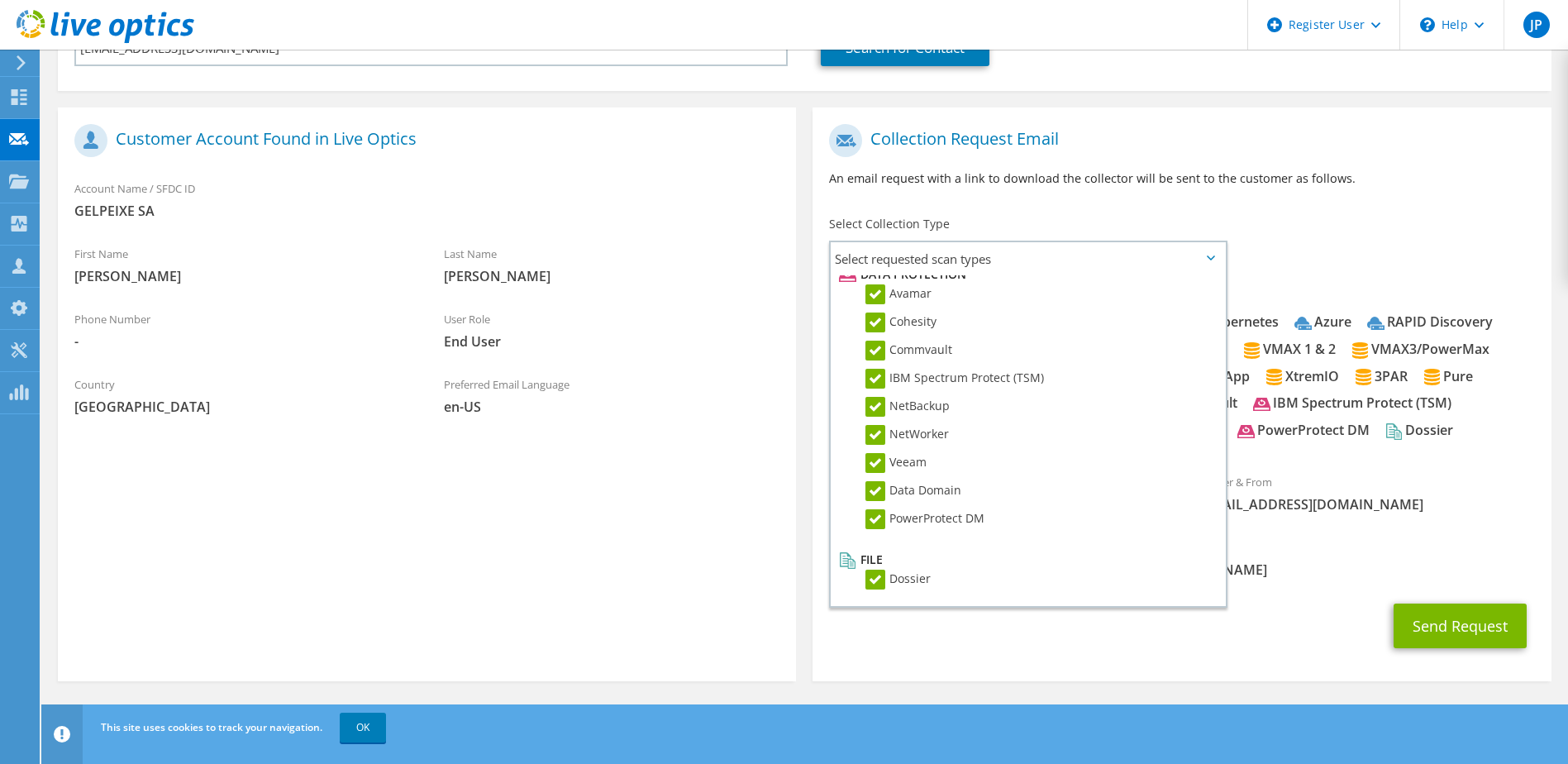
click at [1308, 602] on div "Send Request" at bounding box center [1181, 625] width 738 height 61
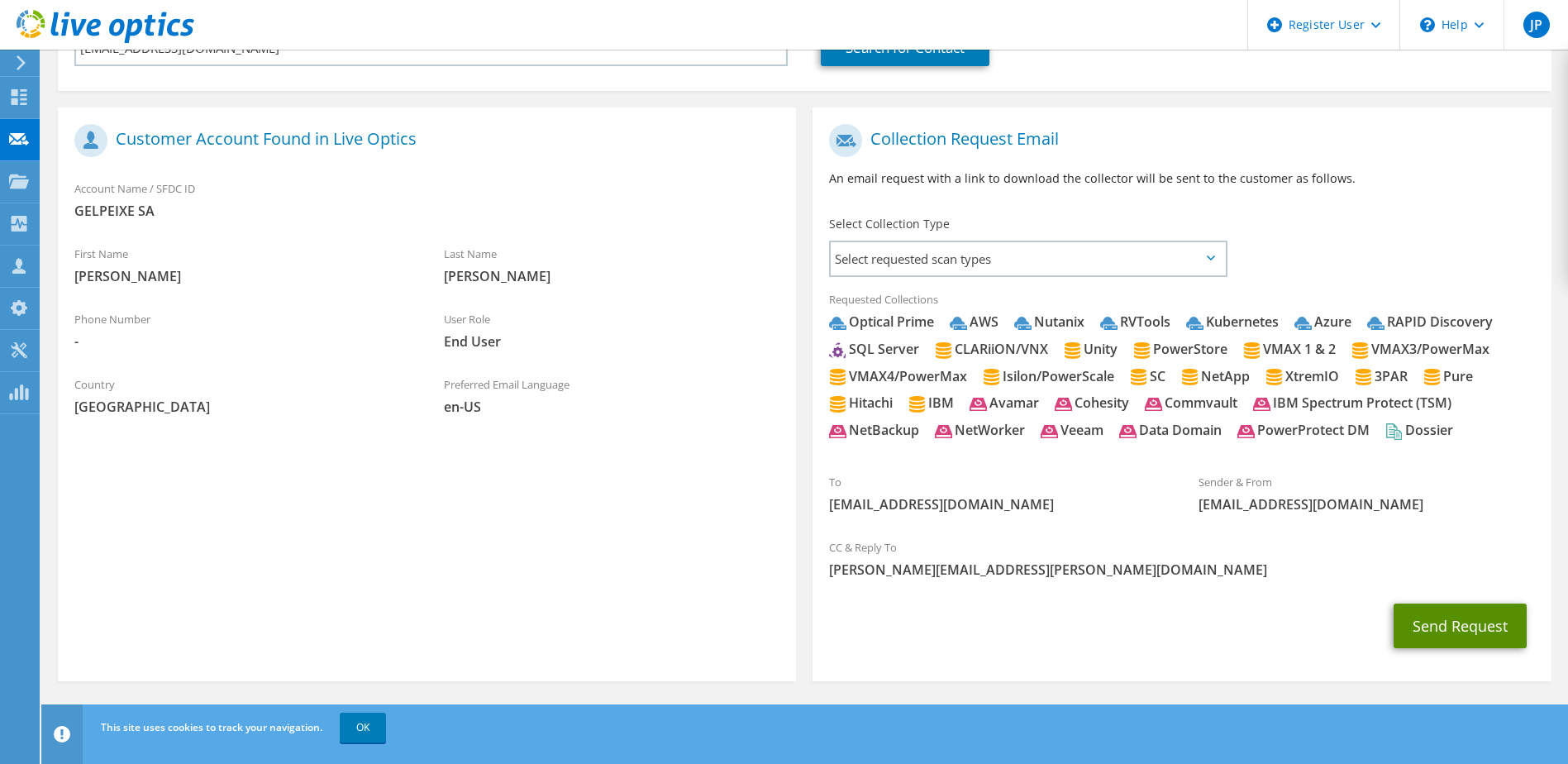
click at [1453, 632] on button "Send Request" at bounding box center [1460, 626] width 133 height 44
